Goal: Find specific page/section: Find specific page/section

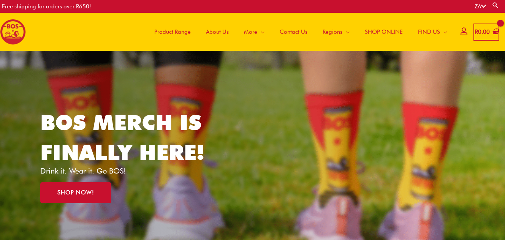
click at [298, 28] on span "Contact Us" at bounding box center [293, 32] width 28 height 23
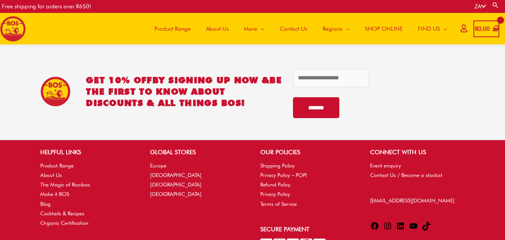
scroll to position [471, 0]
